Goal: Task Accomplishment & Management: Manage account settings

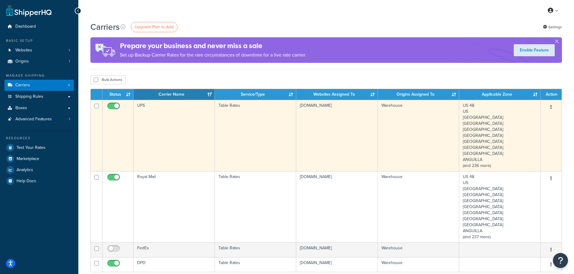
click at [193, 133] on td "UPS" at bounding box center [173, 135] width 81 height 71
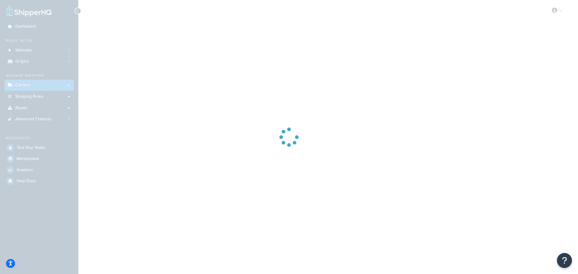
select select "25"
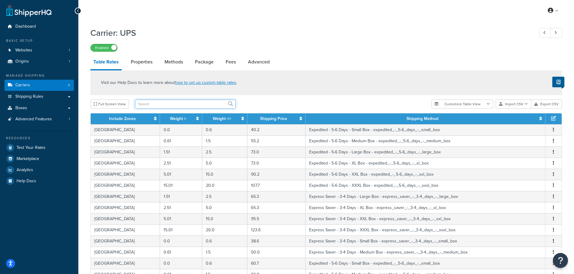
click at [174, 106] on input "text" at bounding box center [185, 104] width 101 height 9
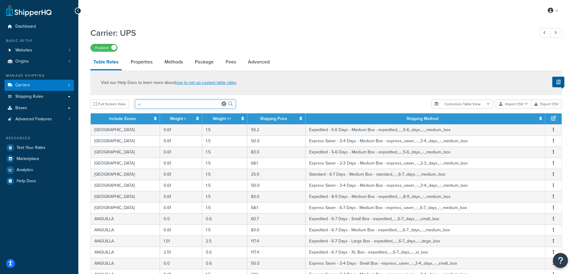
click at [183, 104] on input "u" at bounding box center [185, 104] width 101 height 9
type input "usa"
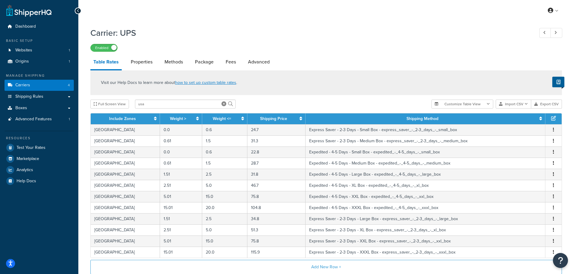
click at [259, 107] on div "Full Screen View [GEOGRAPHIC_DATA]" at bounding box center [258, 104] width 336 height 9
click at [241, 118] on icon at bounding box center [242, 119] width 3 height 4
click at [47, 87] on link "Carriers 4" at bounding box center [39, 85] width 69 height 11
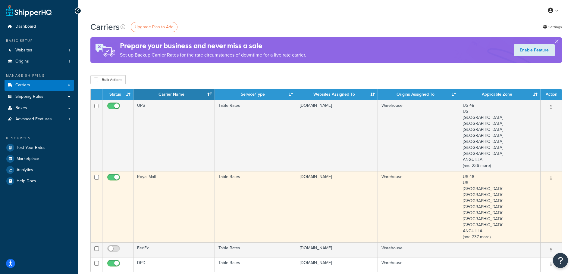
click at [155, 194] on td "Royal Mail" at bounding box center [173, 206] width 81 height 71
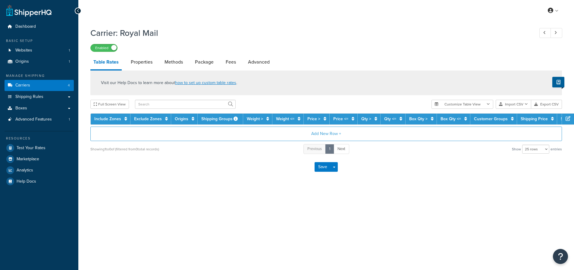
select select "25"
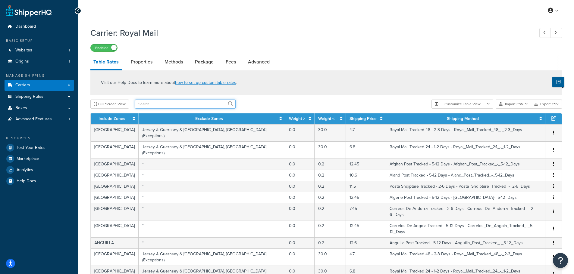
click at [182, 105] on input "text" at bounding box center [185, 104] width 101 height 9
type input "usa"
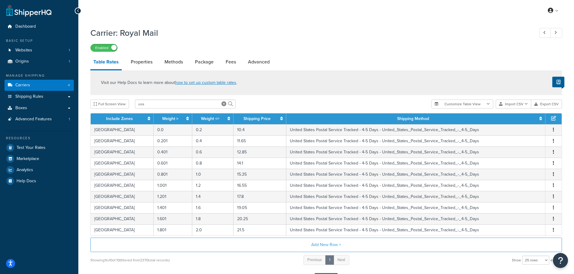
click at [224, 118] on th "Weight <=" at bounding box center [212, 119] width 41 height 11
click at [220, 118] on th "Weight <=" at bounding box center [212, 119] width 41 height 11
click at [227, 119] on icon at bounding box center [228, 119] width 3 height 4
